Goal: Task Accomplishment & Management: Complete application form

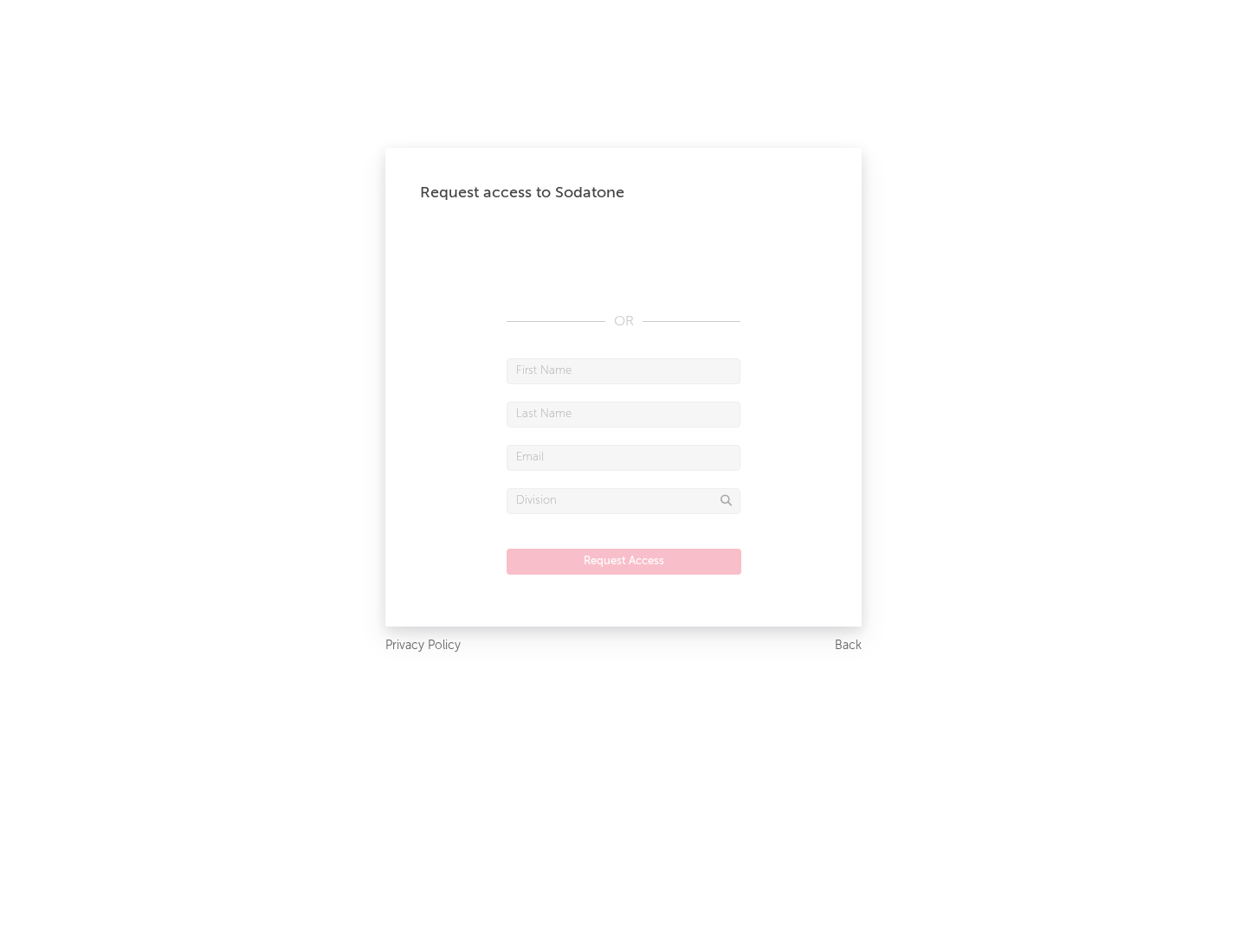
click at [624, 370] on input "text" at bounding box center [623, 371] width 234 height 26
type input "[PERSON_NAME]"
click at [624, 414] on input "text" at bounding box center [623, 415] width 234 height 26
type input "[PERSON_NAME]"
click at [624, 457] on input "text" at bounding box center [623, 458] width 234 height 26
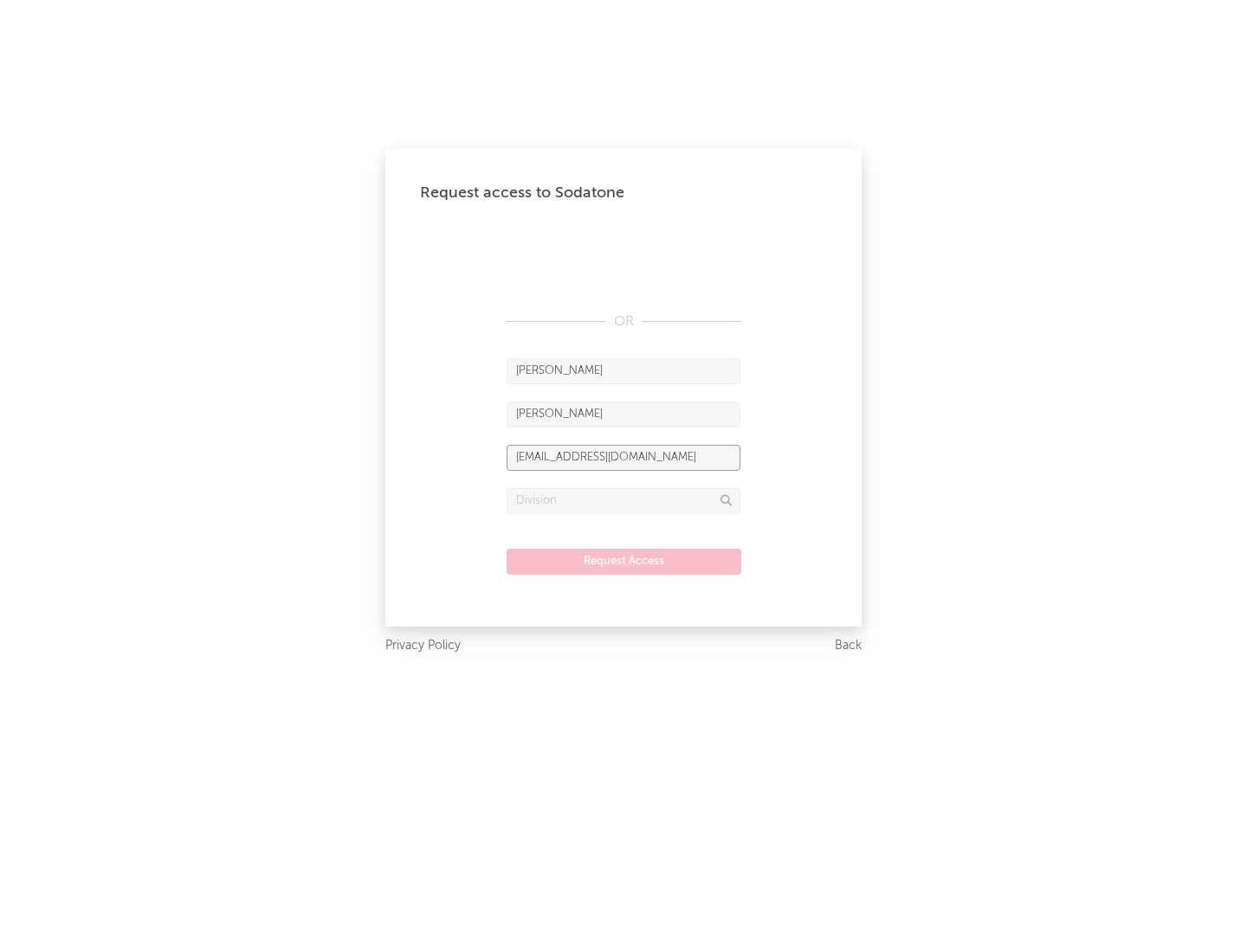
type input "[EMAIL_ADDRESS][DOMAIN_NAME]"
click at [624, 500] on input "text" at bounding box center [623, 501] width 234 height 26
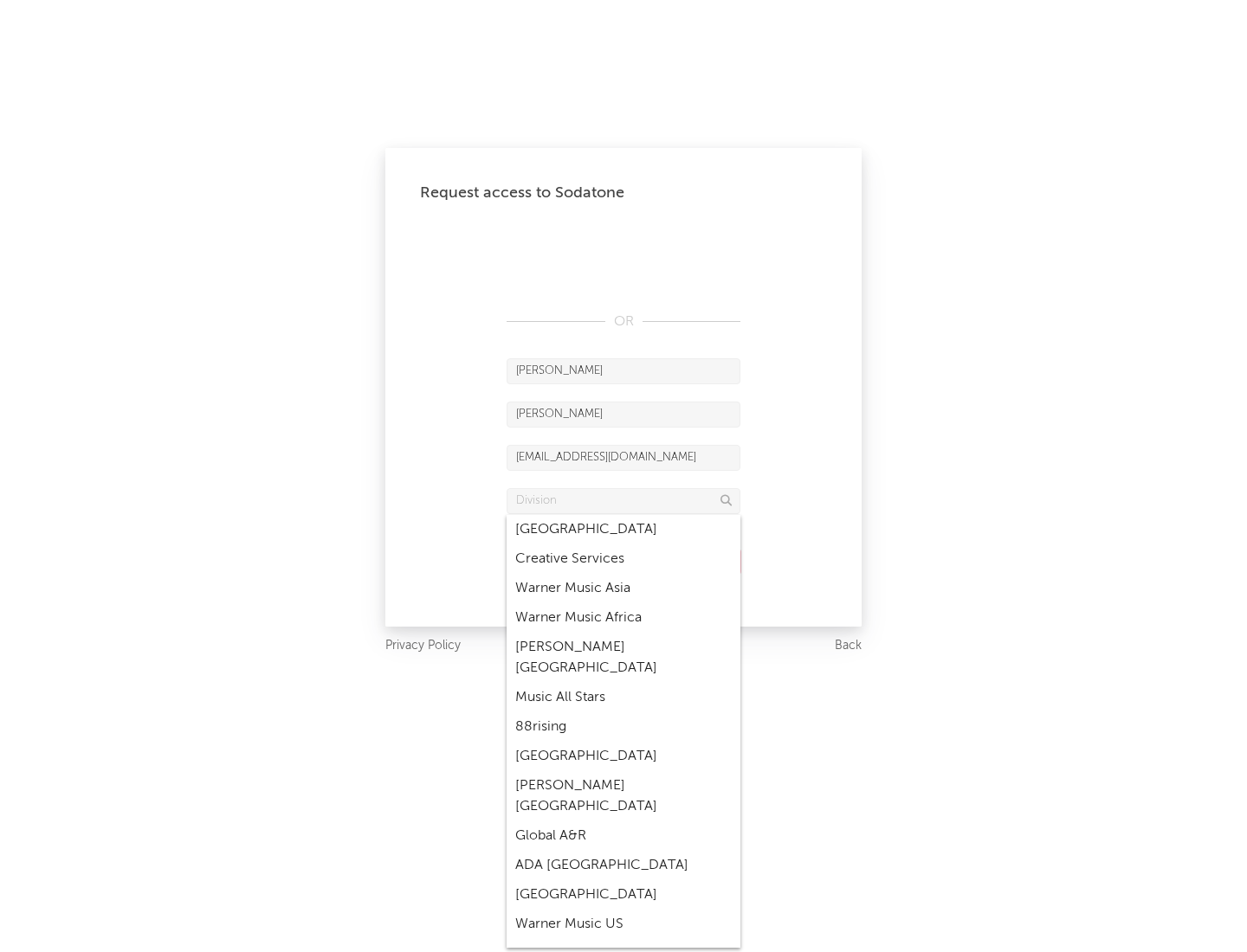
click at [624, 683] on div "Music All Stars" at bounding box center [623, 698] width 234 height 30
type input "Music All Stars"
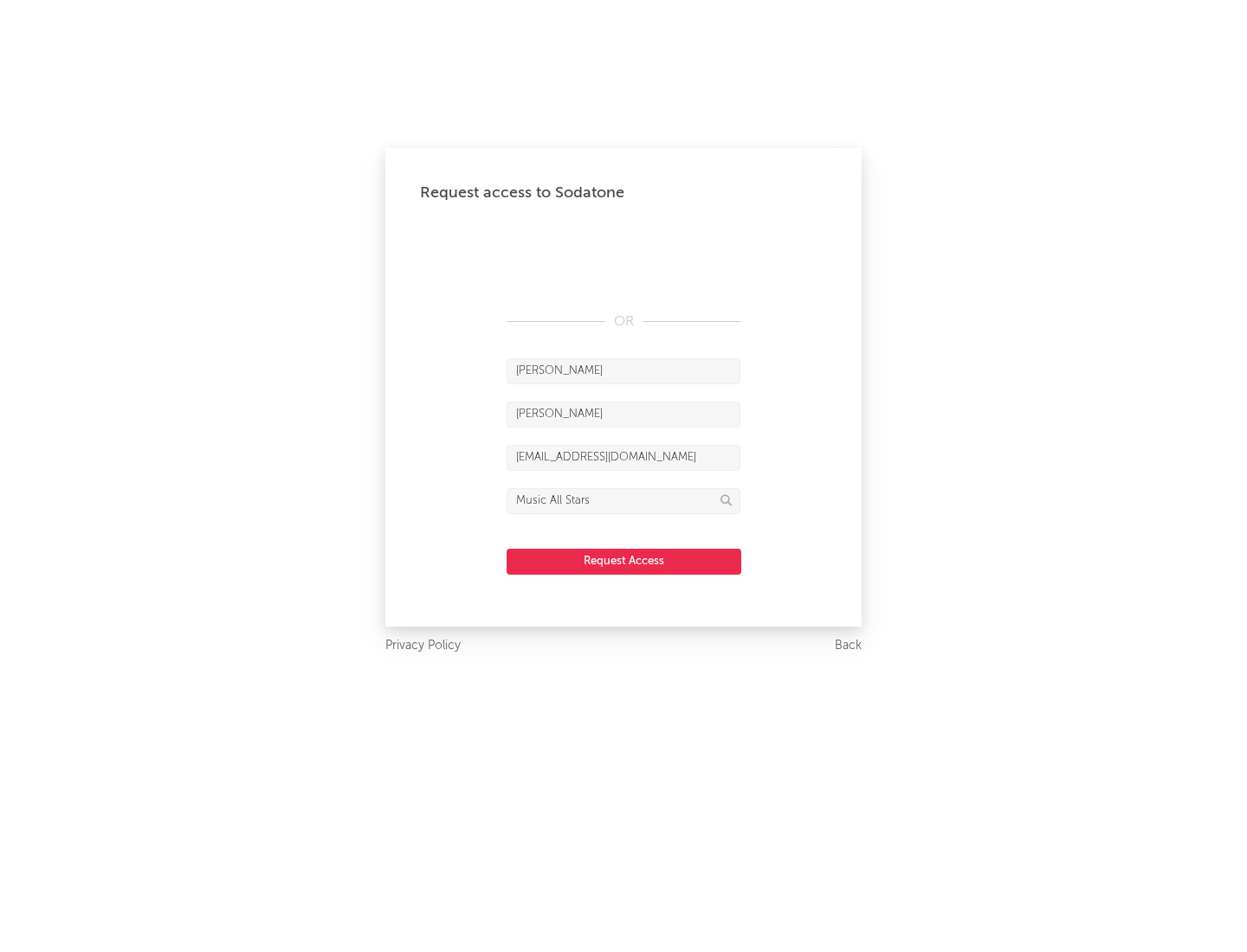
click at [624, 561] on button "Request Access" at bounding box center [624, 562] width 235 height 26
